Goal: Navigation & Orientation: Find specific page/section

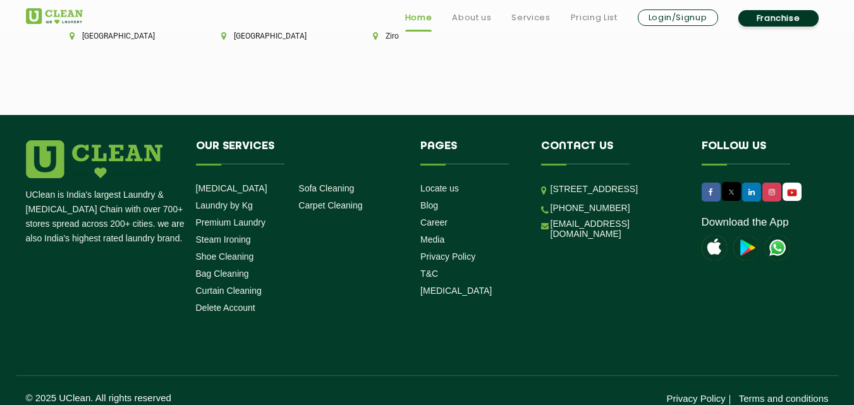
scroll to position [3615, 0]
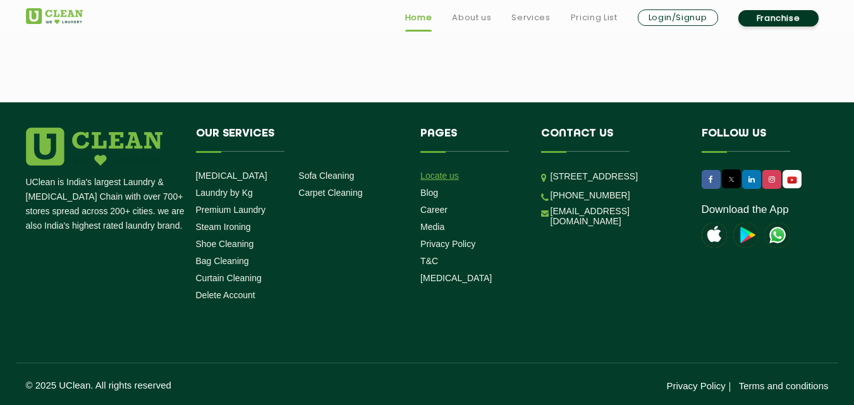
click at [425, 174] on link "Locate us" at bounding box center [440, 176] width 39 height 10
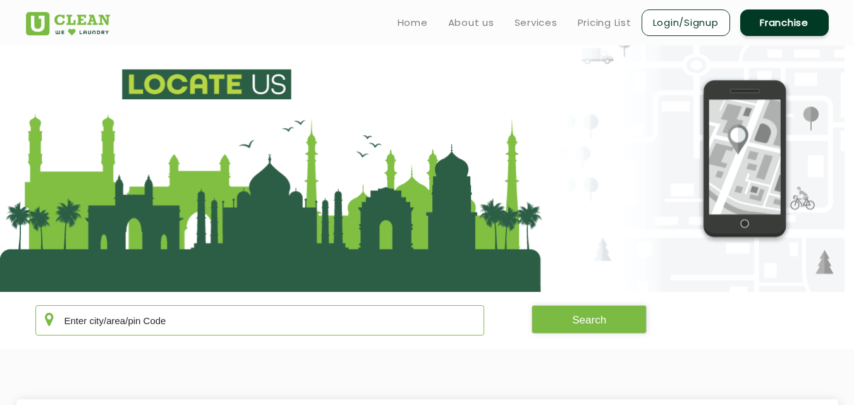
click at [210, 321] on input "text" at bounding box center [260, 320] width 450 height 30
type input "j"
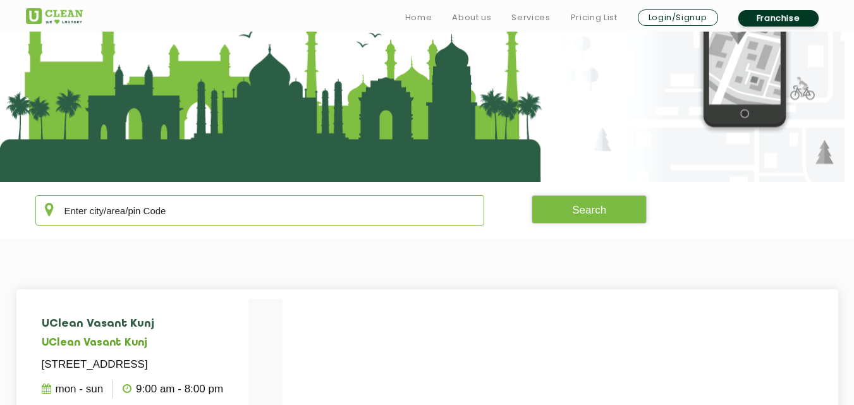
scroll to position [114, 0]
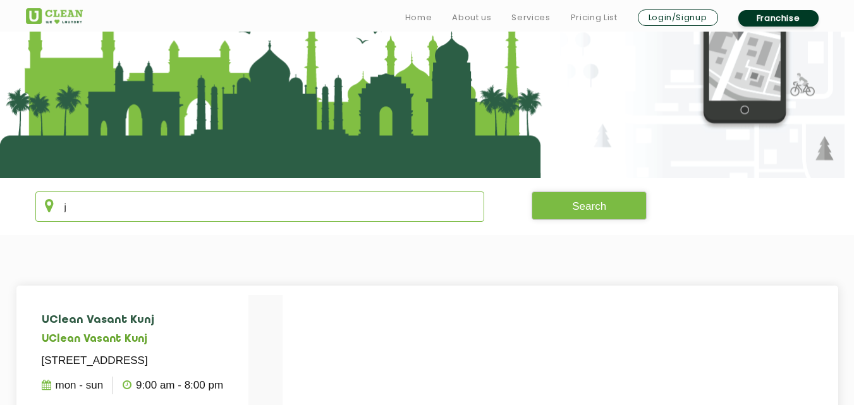
type input "jm"
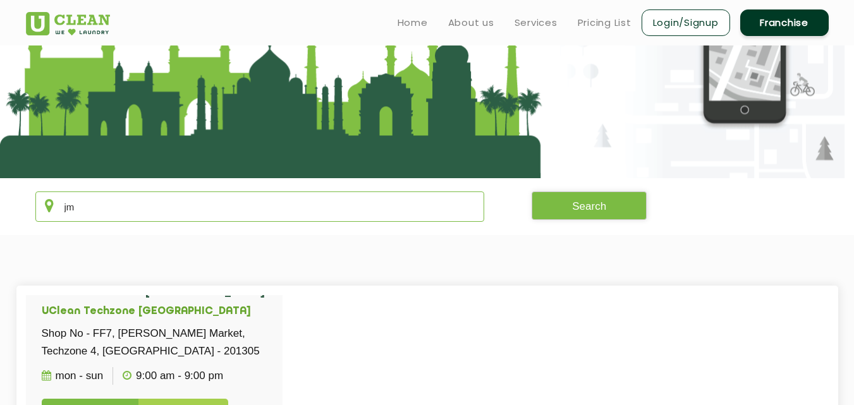
scroll to position [215, 0]
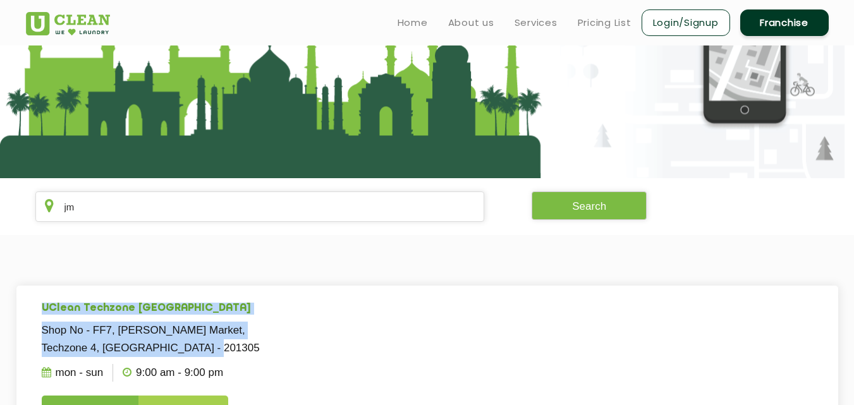
drag, startPoint x: 42, startPoint y: 309, endPoint x: 225, endPoint y: 356, distance: 188.7
click at [225, 356] on li "UClean Techzone [GEOGRAPHIC_DATA] [GEOGRAPHIC_DATA] [GEOGRAPHIC_DATA] Shop No -…" at bounding box center [154, 356] width 257 height 184
copy li "UClean Techzone [GEOGRAPHIC_DATA] Shop No - FF7, [PERSON_NAME] Market, Techzone…"
